Goal: Task Accomplishment & Management: Manage account settings

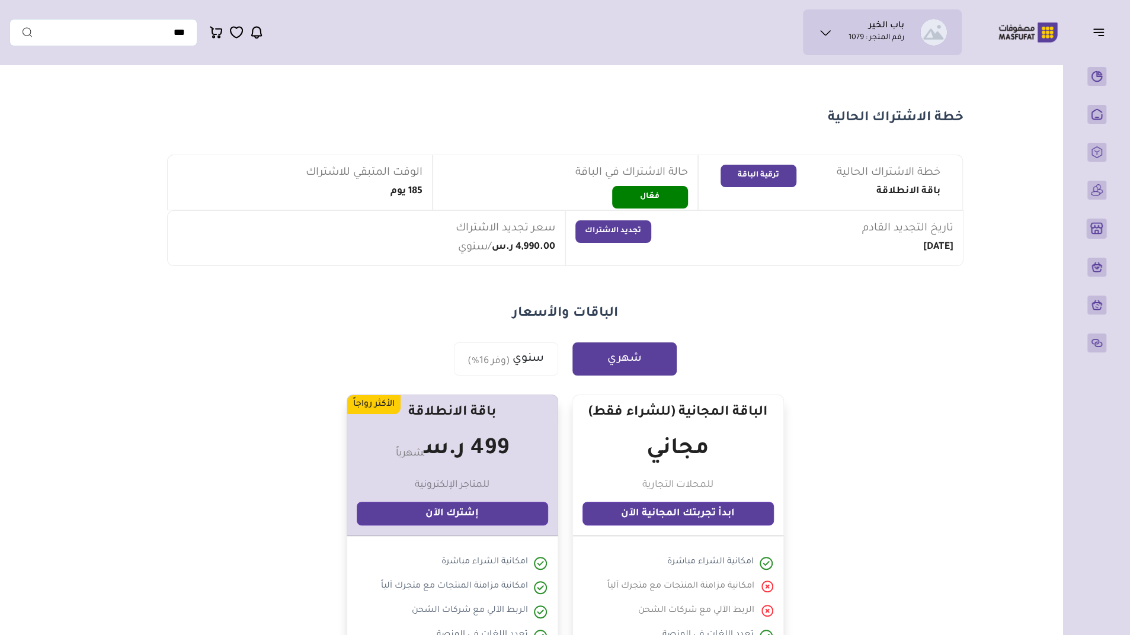
click at [825, 37] on icon at bounding box center [825, 32] width 14 height 14
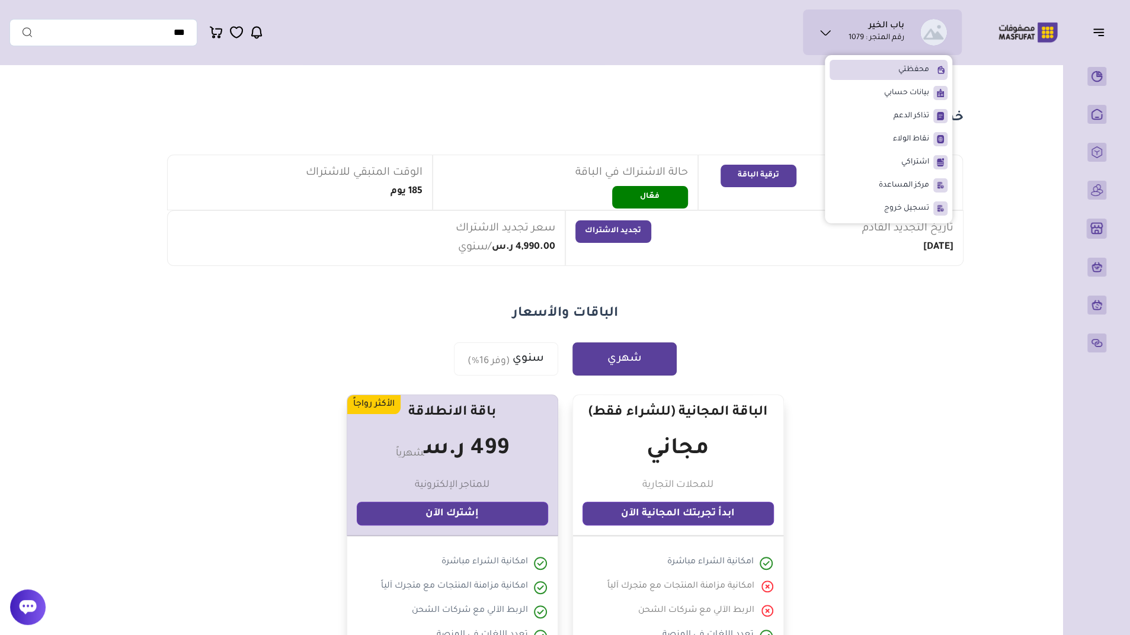
click at [857, 71] on li "محفظتي" at bounding box center [888, 70] width 118 height 20
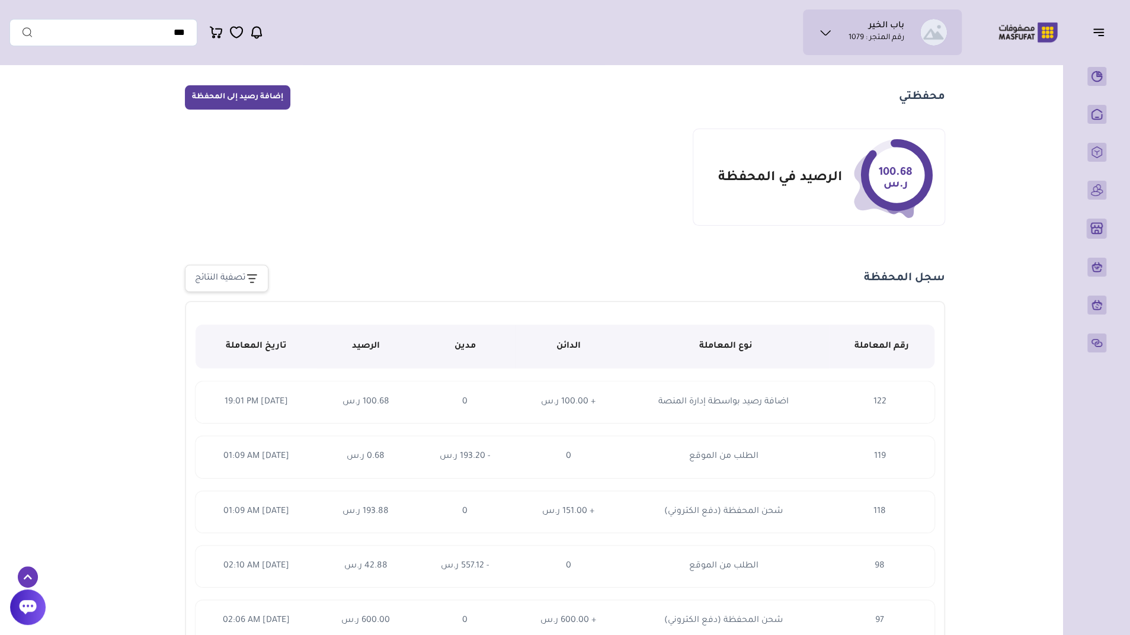
scroll to position [25, 0]
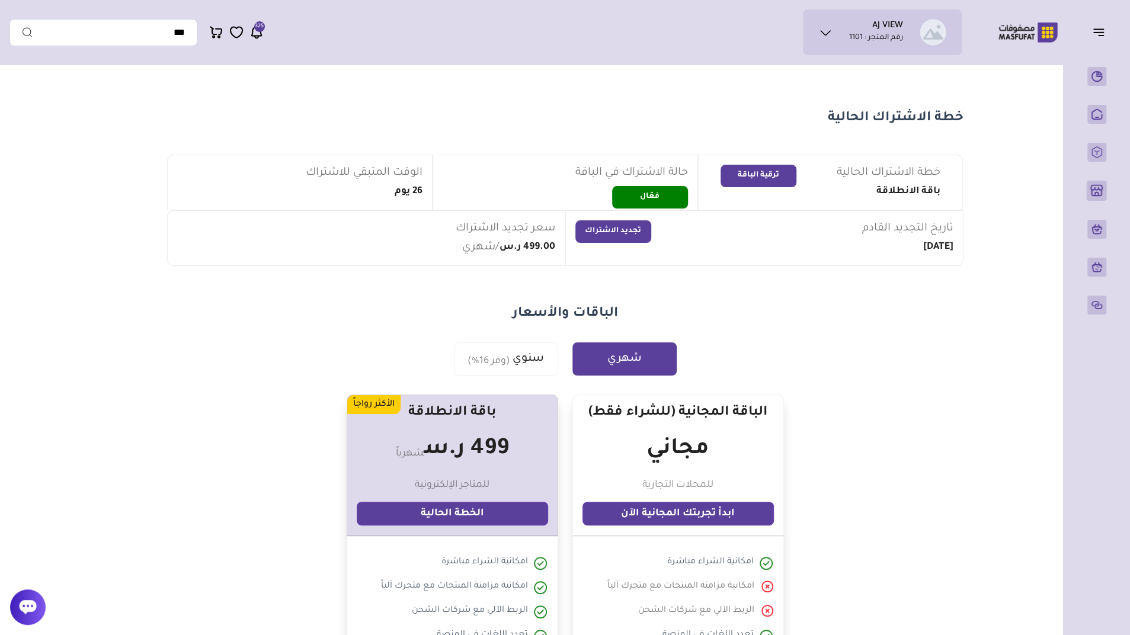
click at [823, 38] on icon at bounding box center [825, 32] width 14 height 14
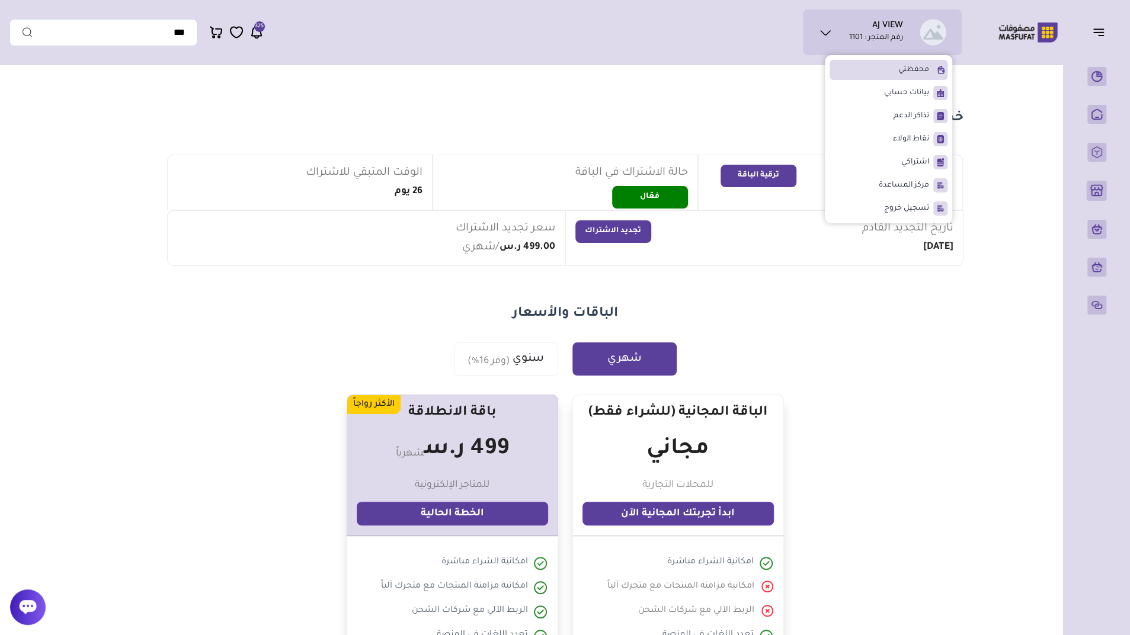
click at [846, 69] on li "محفظتي" at bounding box center [888, 70] width 118 height 20
